Goal: Find specific page/section: Find specific page/section

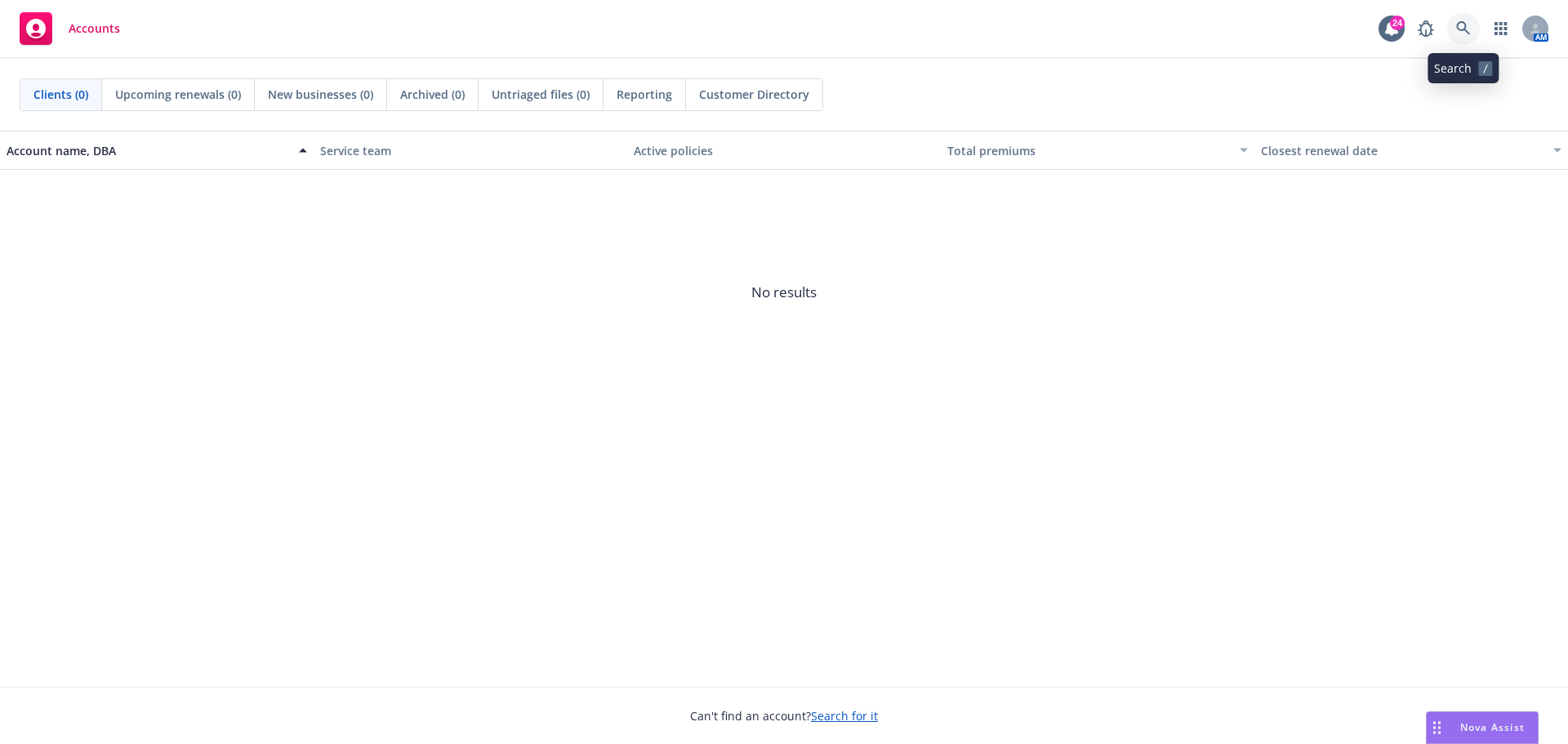
click at [1453, 22] on link at bounding box center [1463, 28] width 33 height 33
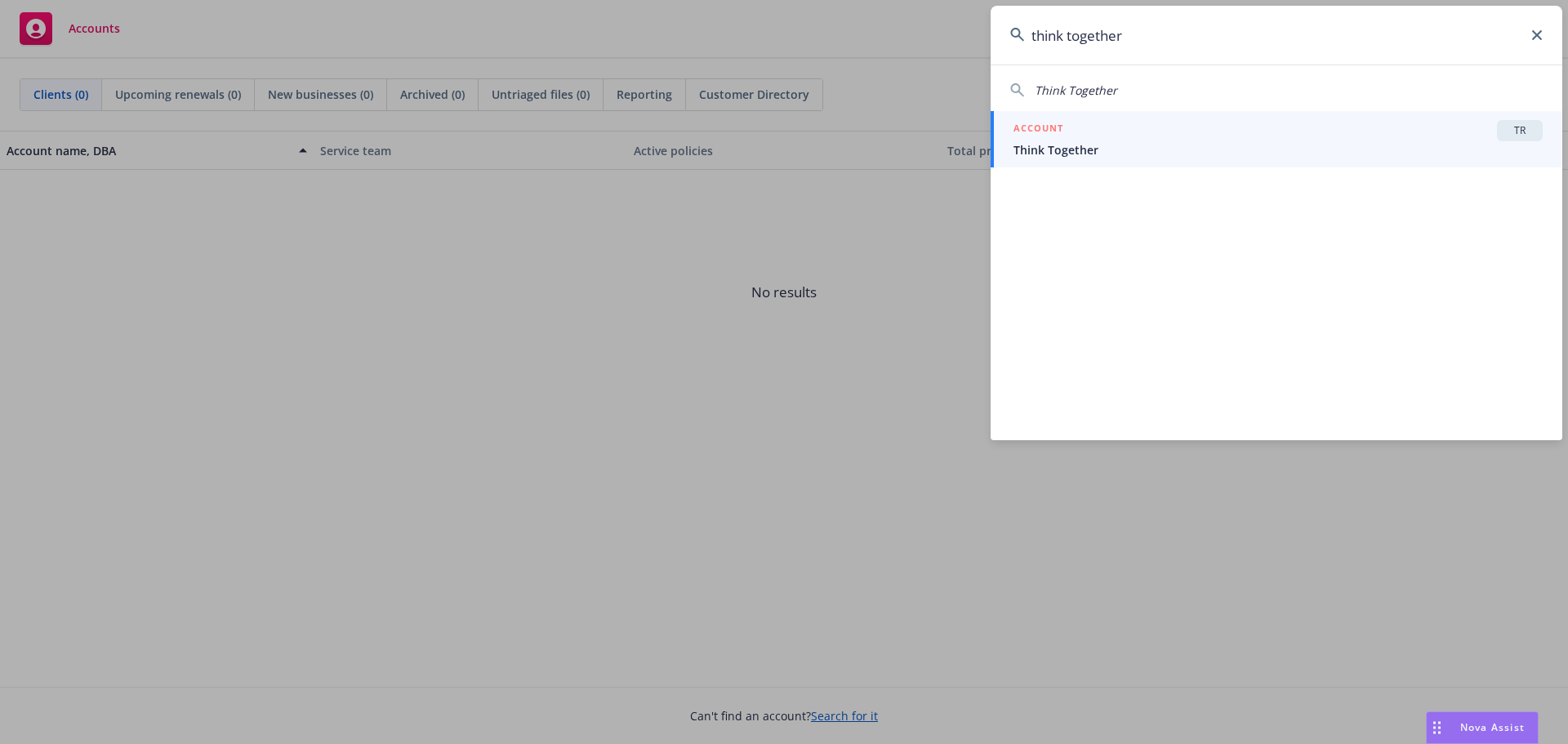
type input "think together"
click at [1114, 150] on span "Think Together" at bounding box center [1277, 150] width 529 height 17
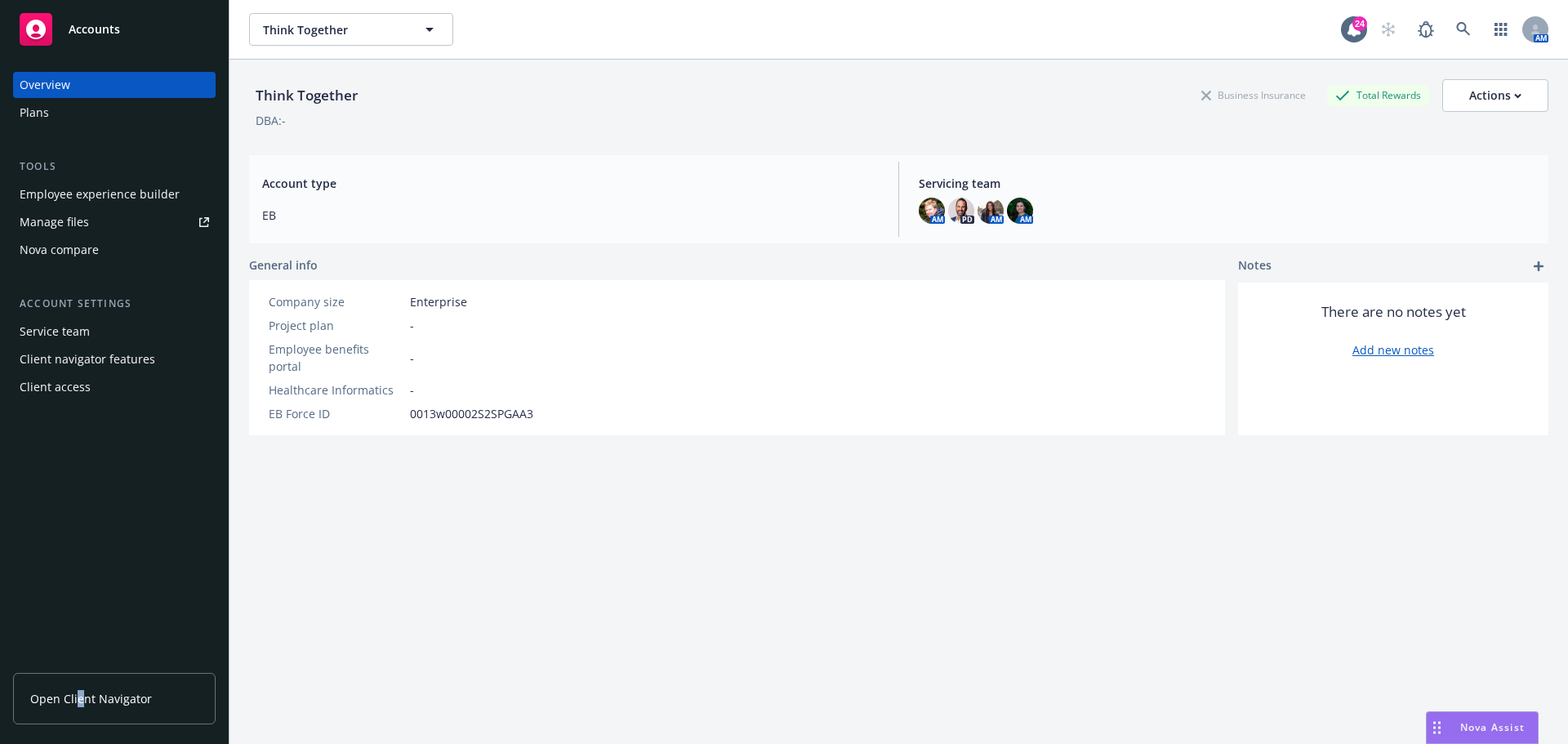
click at [79, 706] on span "Open Client Navigator" at bounding box center [91, 699] width 122 height 17
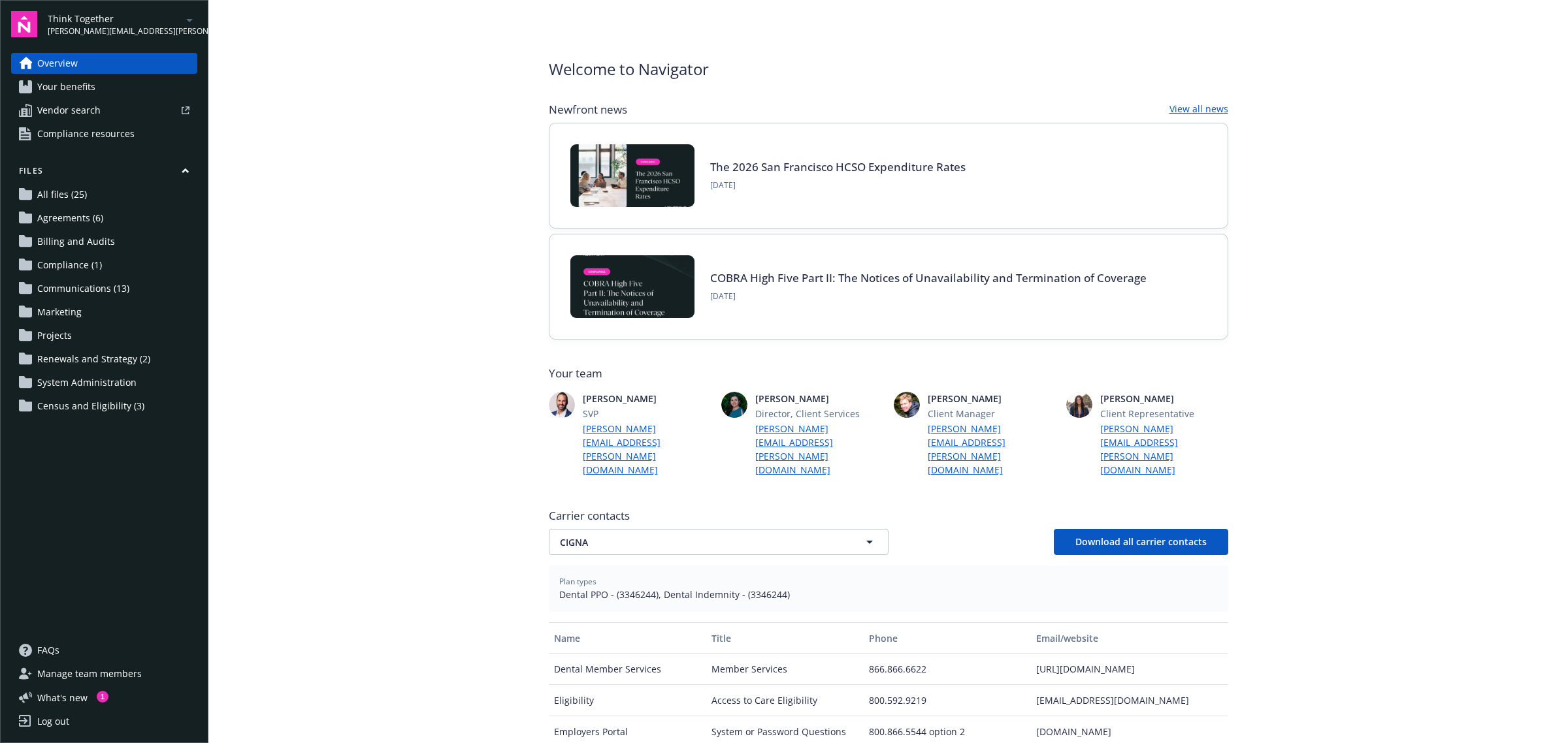
click at [106, 260] on link "Compliance (1)" at bounding box center [105, 264] width 186 height 21
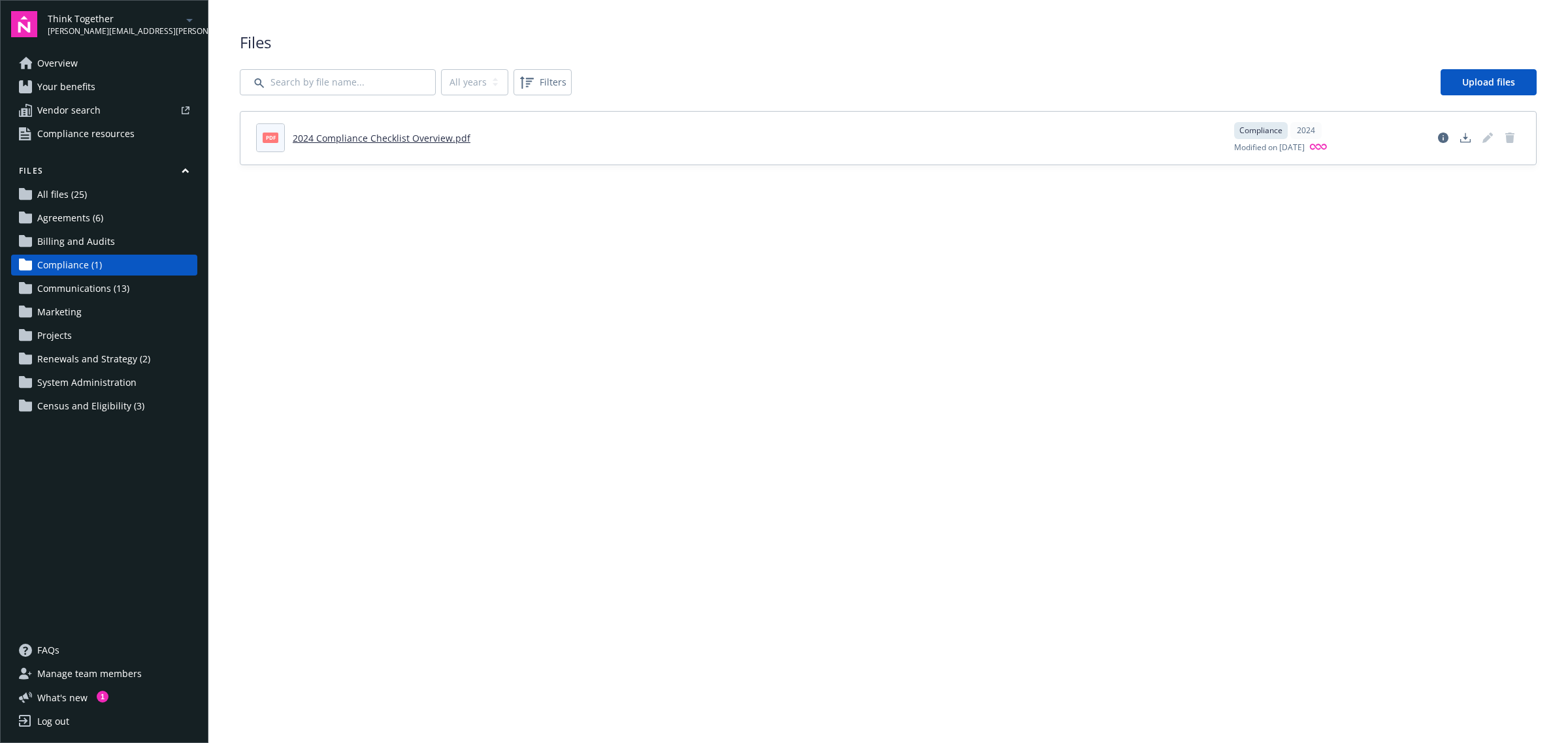
click at [98, 199] on link "All files (25)" at bounding box center [105, 194] width 186 height 21
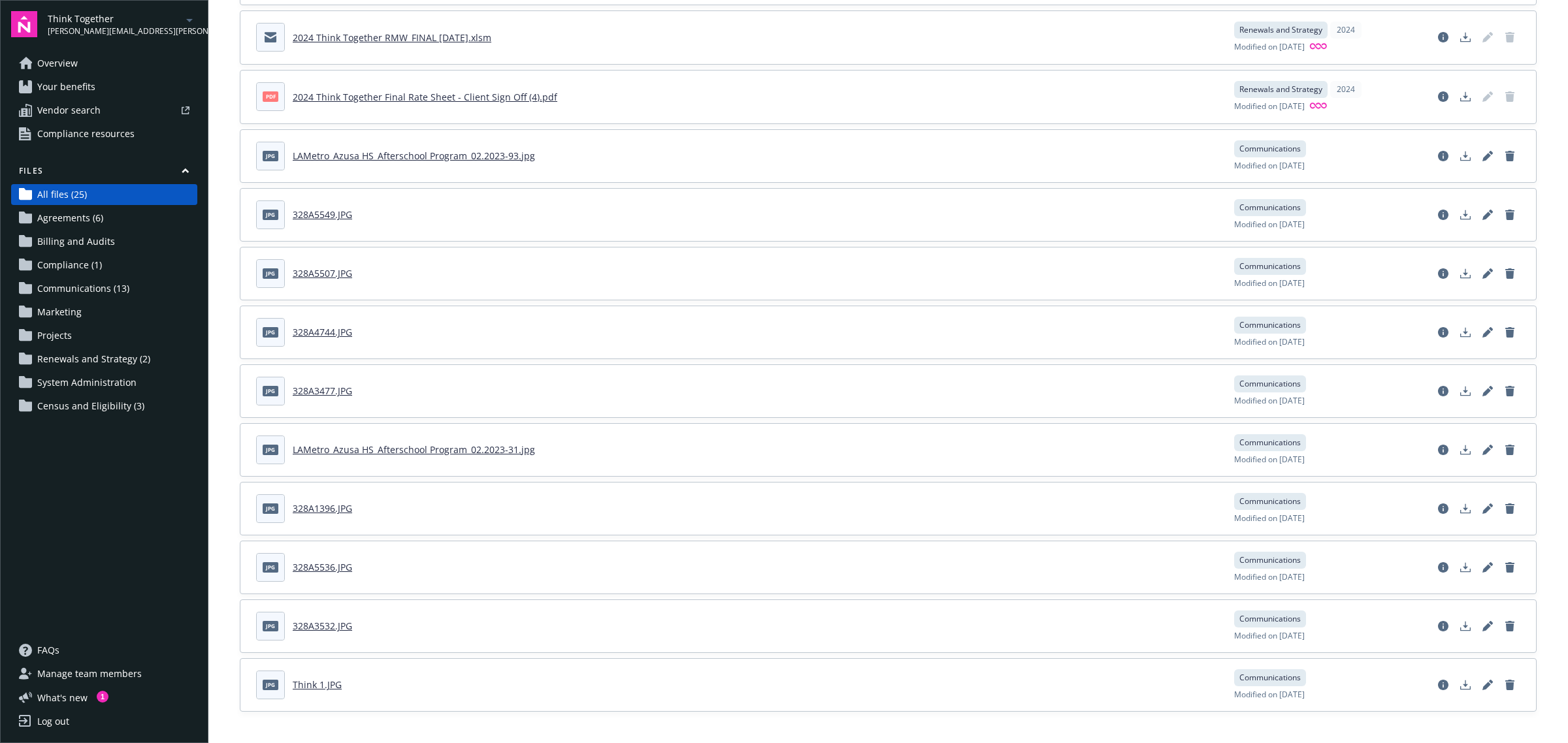
scroll to position [877, 0]
click at [119, 220] on link "Agreements (6)" at bounding box center [105, 218] width 186 height 21
